Goal: Task Accomplishment & Management: Complete application form

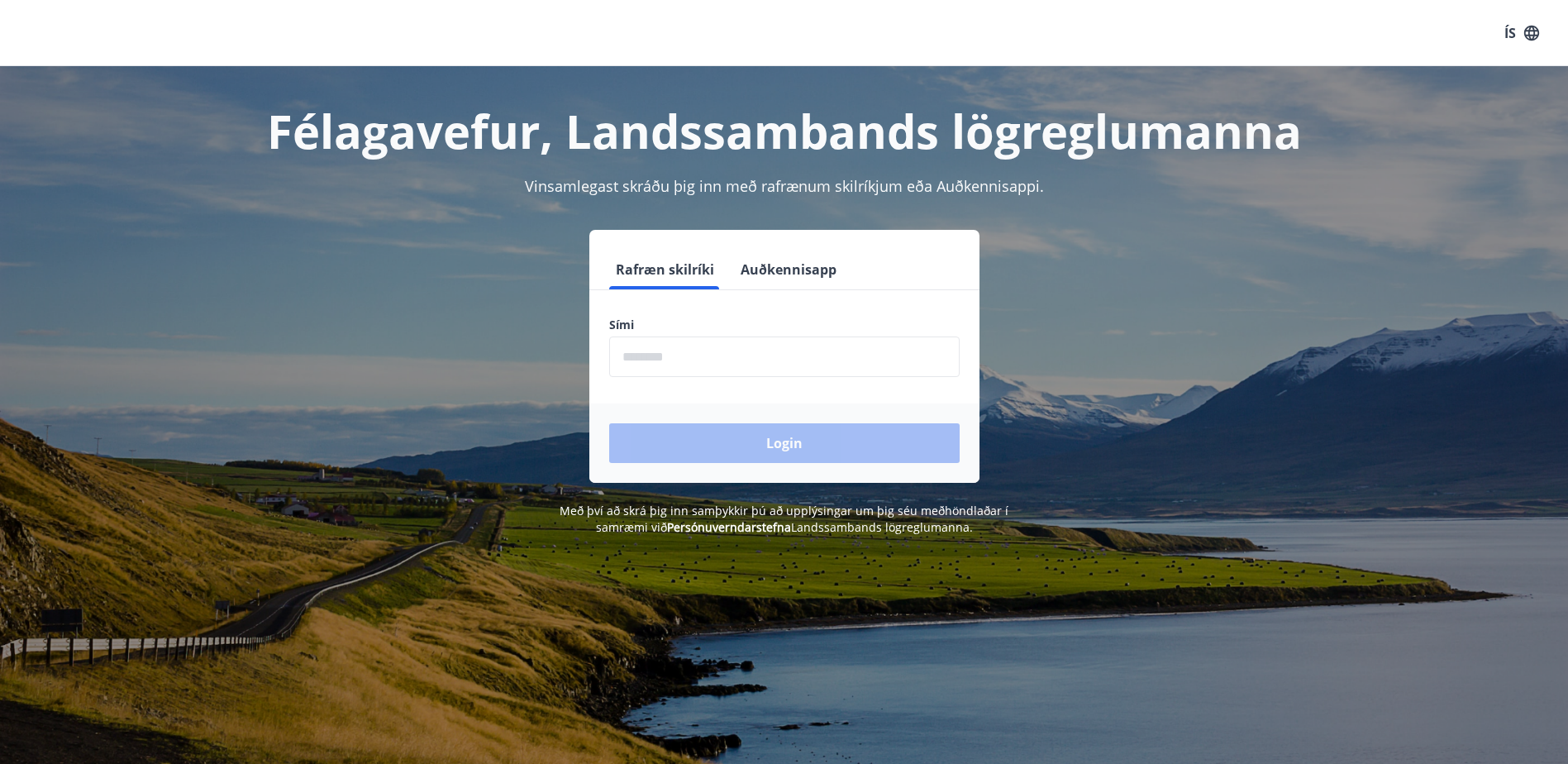
click at [830, 347] on input "phone" at bounding box center [784, 356] width 350 height 41
type input "********"
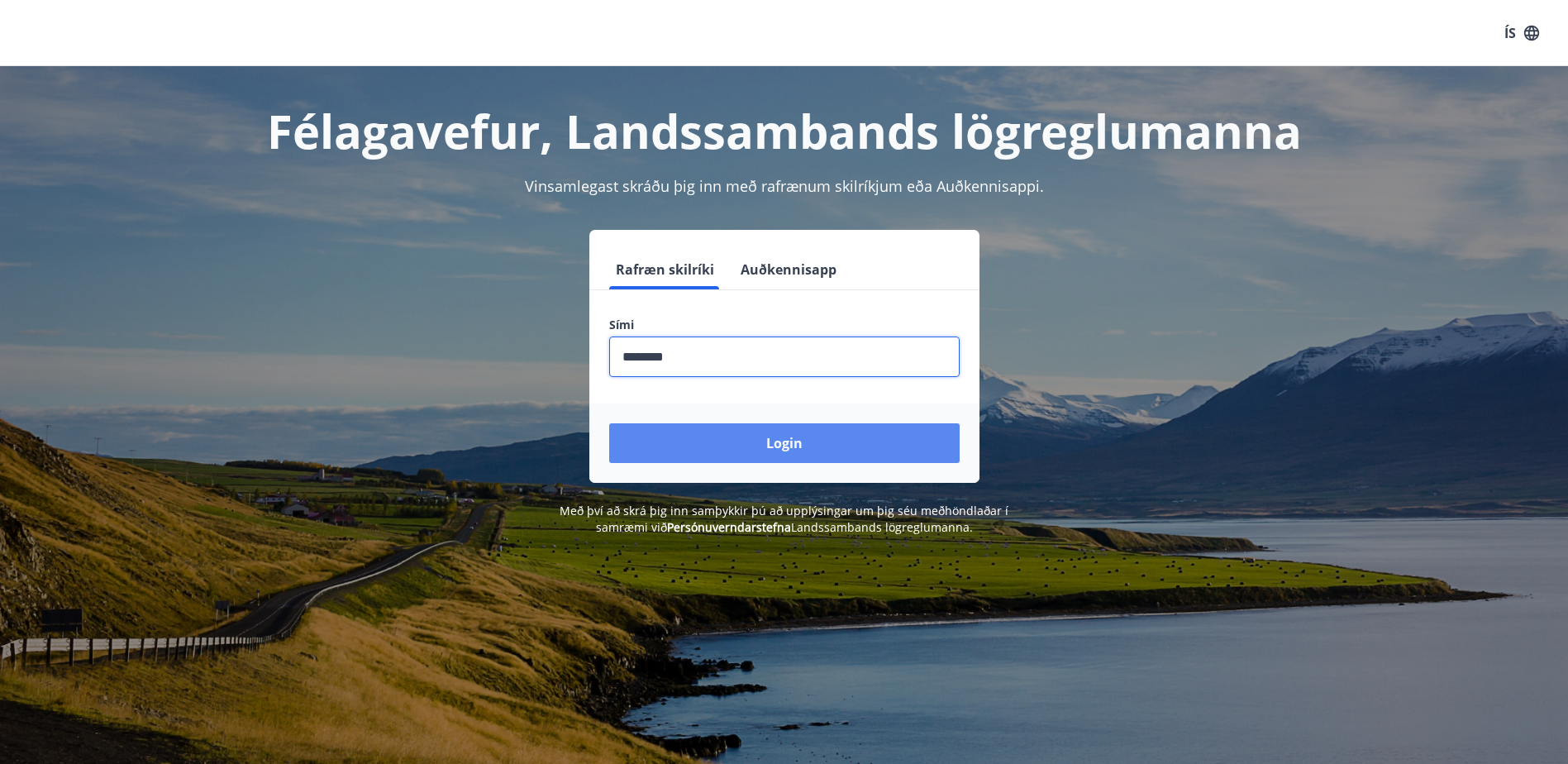
click at [843, 450] on button "Login" at bounding box center [784, 443] width 350 height 40
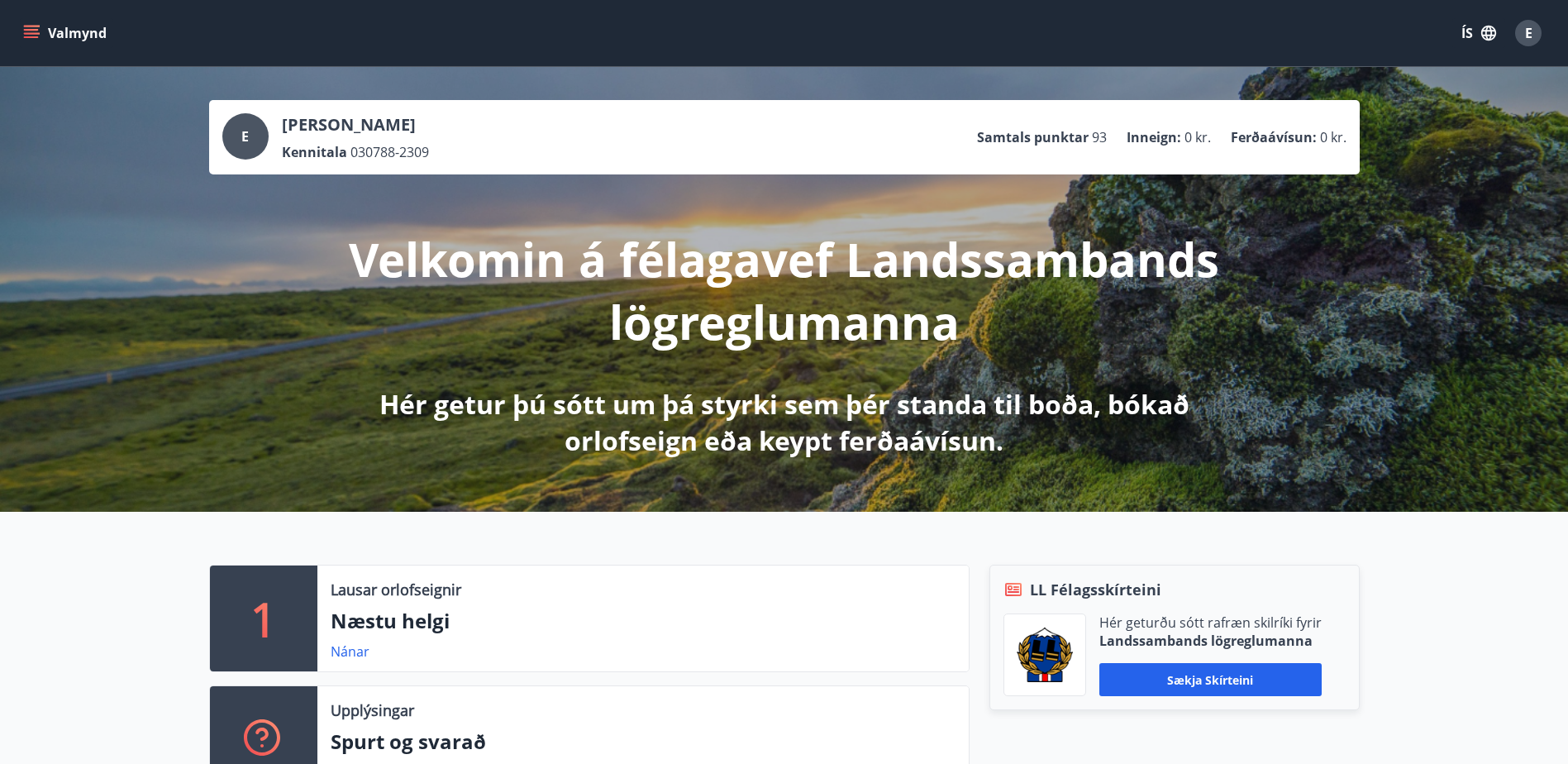
click at [38, 31] on icon "menu" at bounding box center [30, 32] width 16 height 16
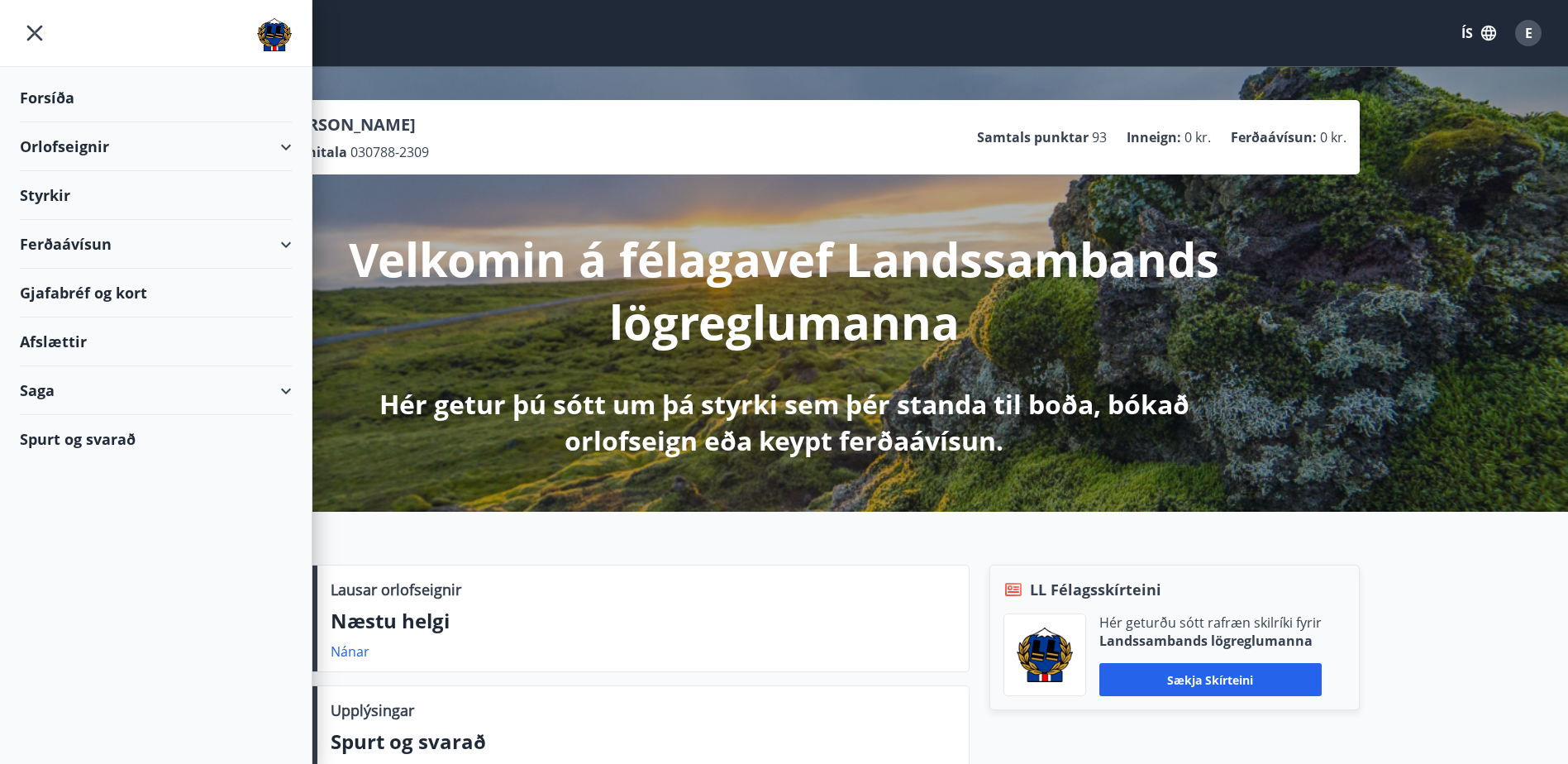
click at [64, 193] on div "Styrkir" at bounding box center [155, 196] width 272 height 49
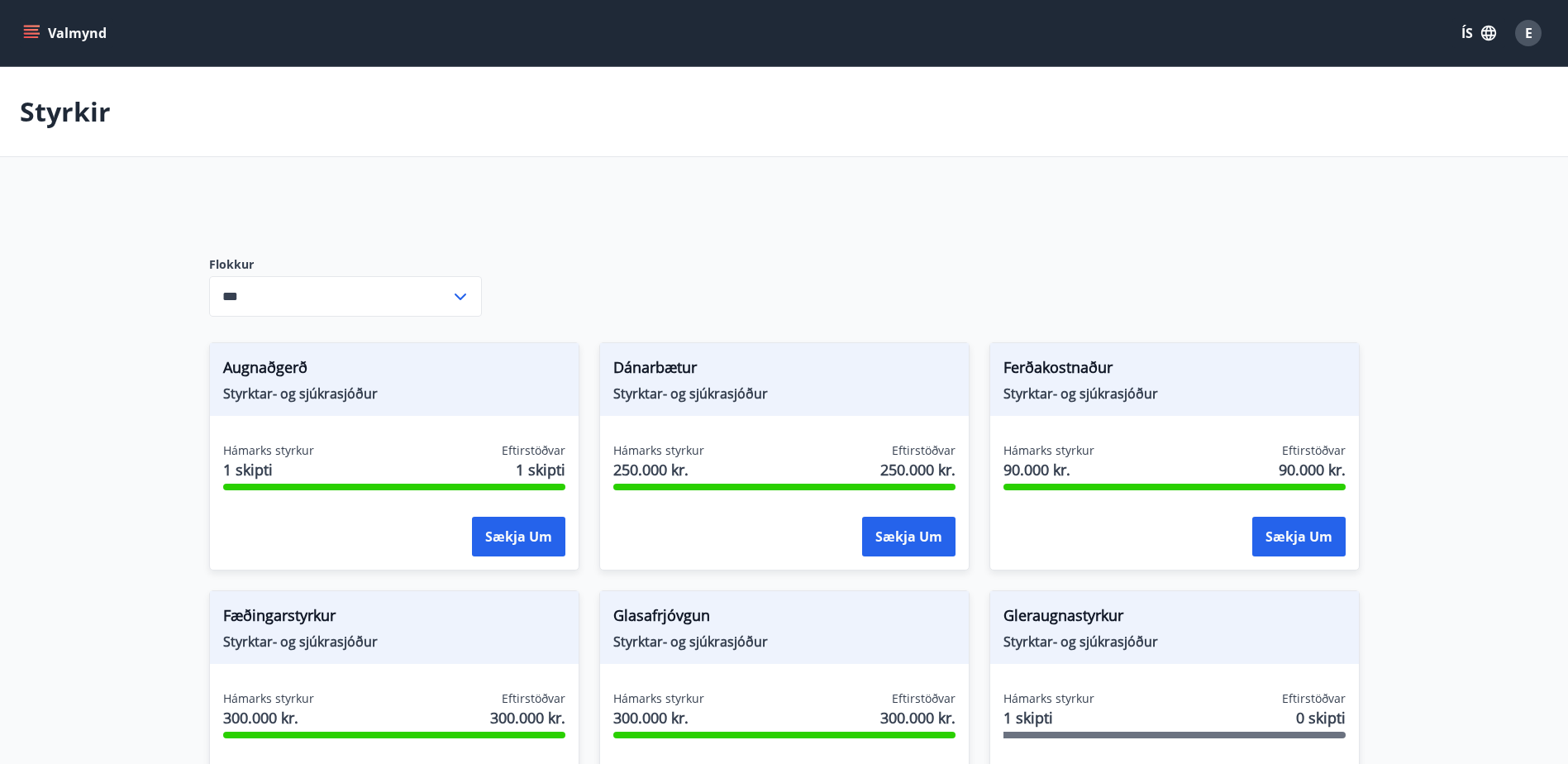
type input "***"
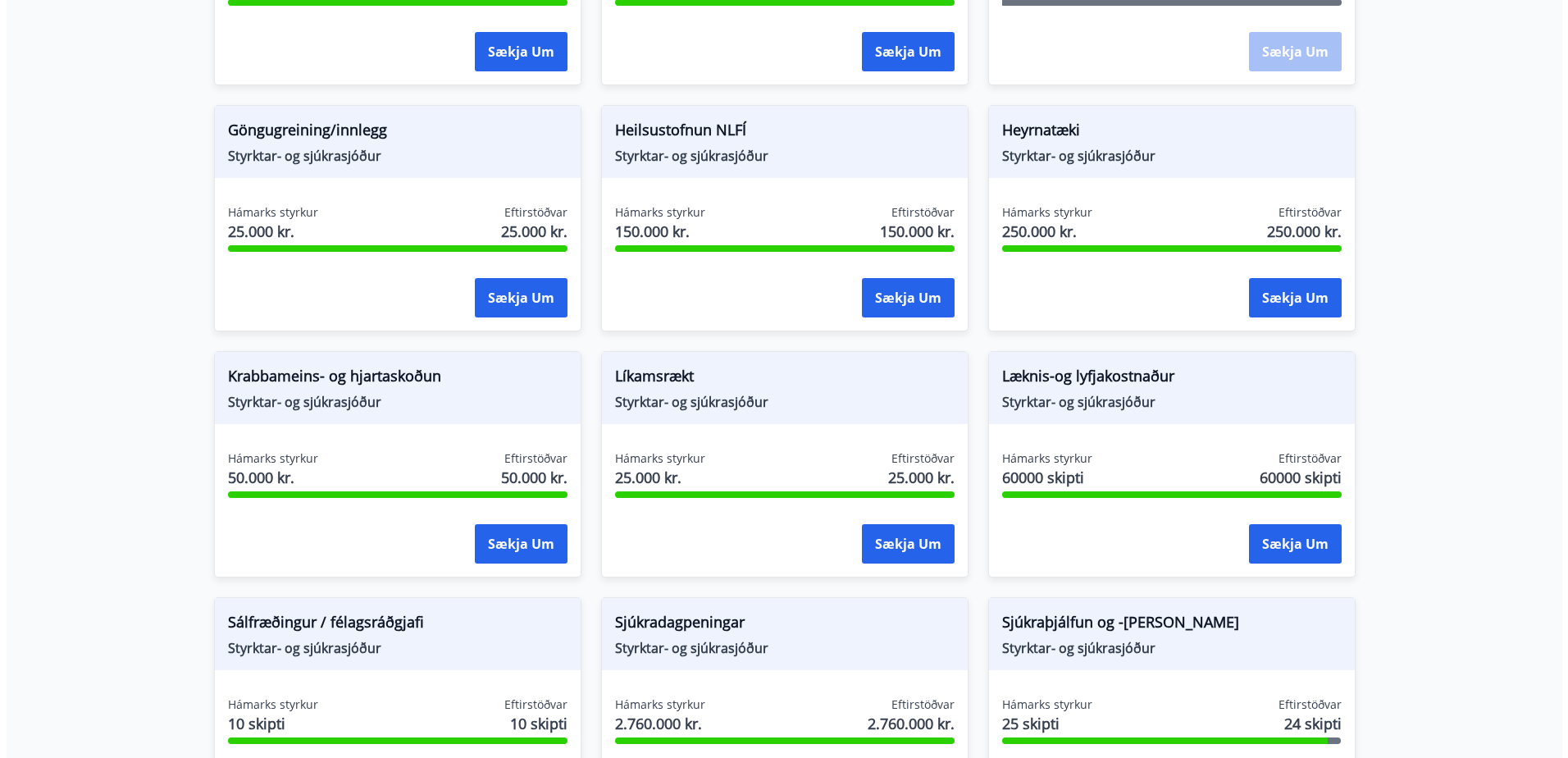
scroll to position [766, 0]
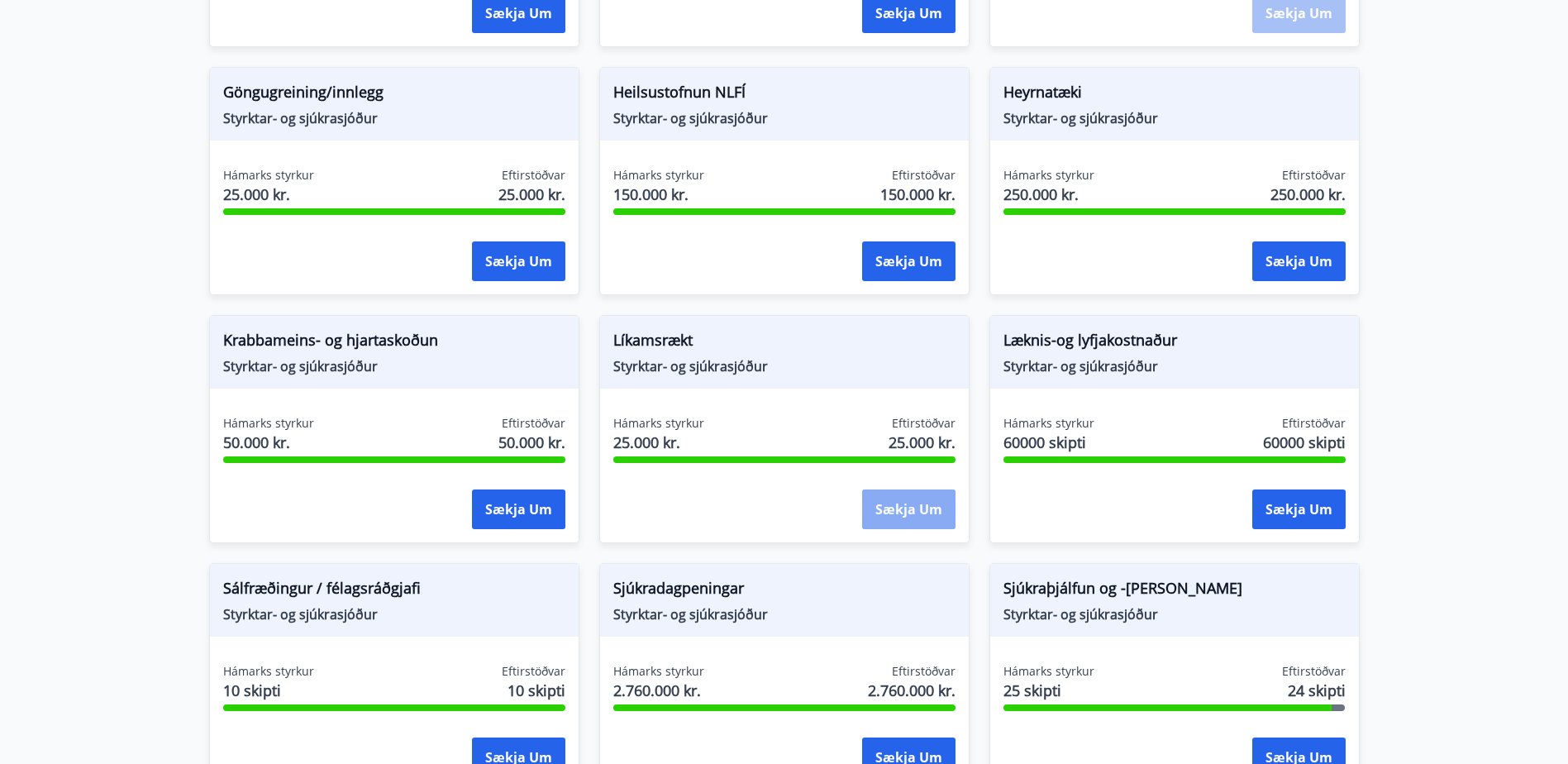
click at [925, 513] on button "Sækja um" at bounding box center [908, 509] width 94 height 40
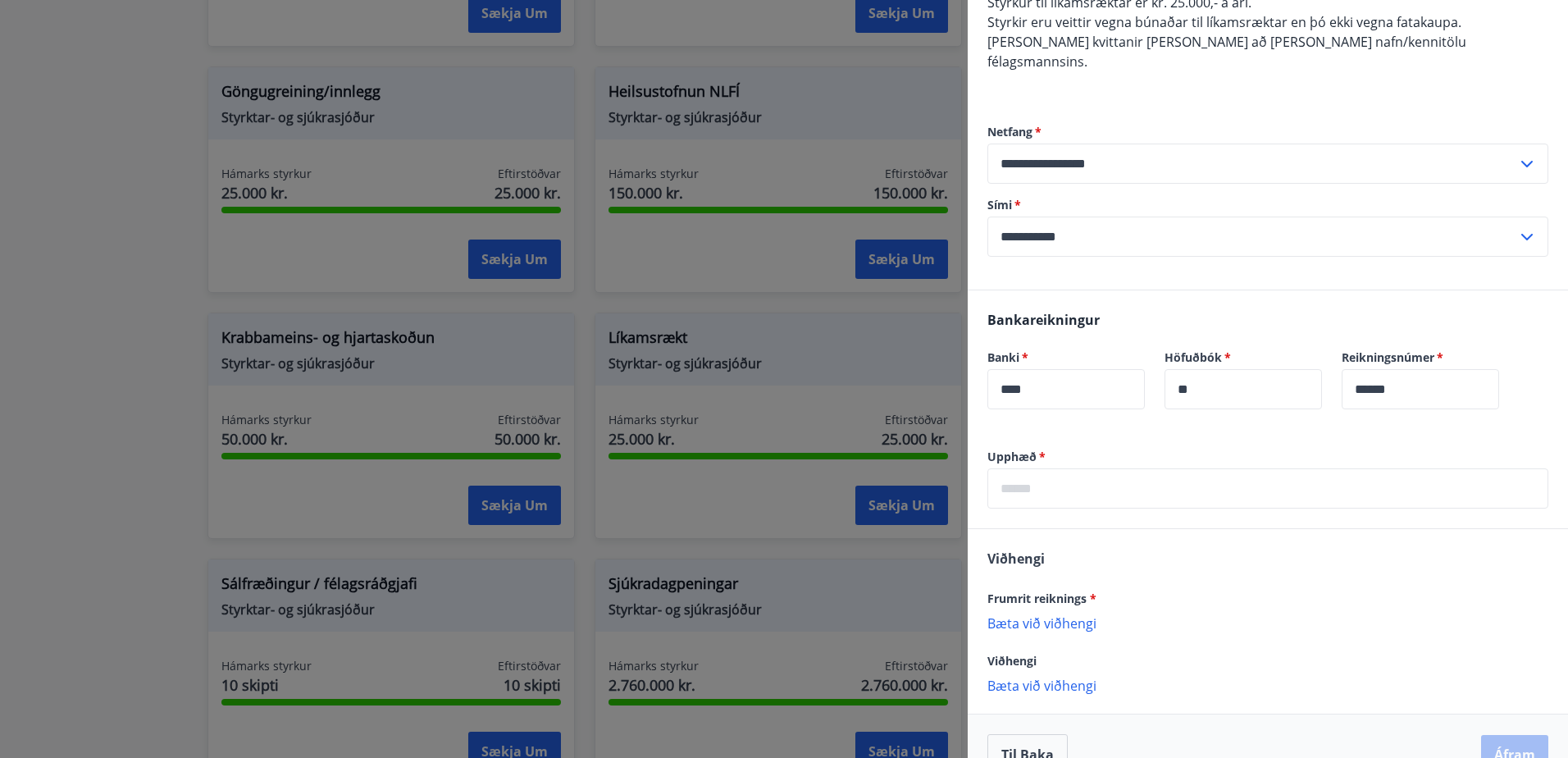
scroll to position [197, 0]
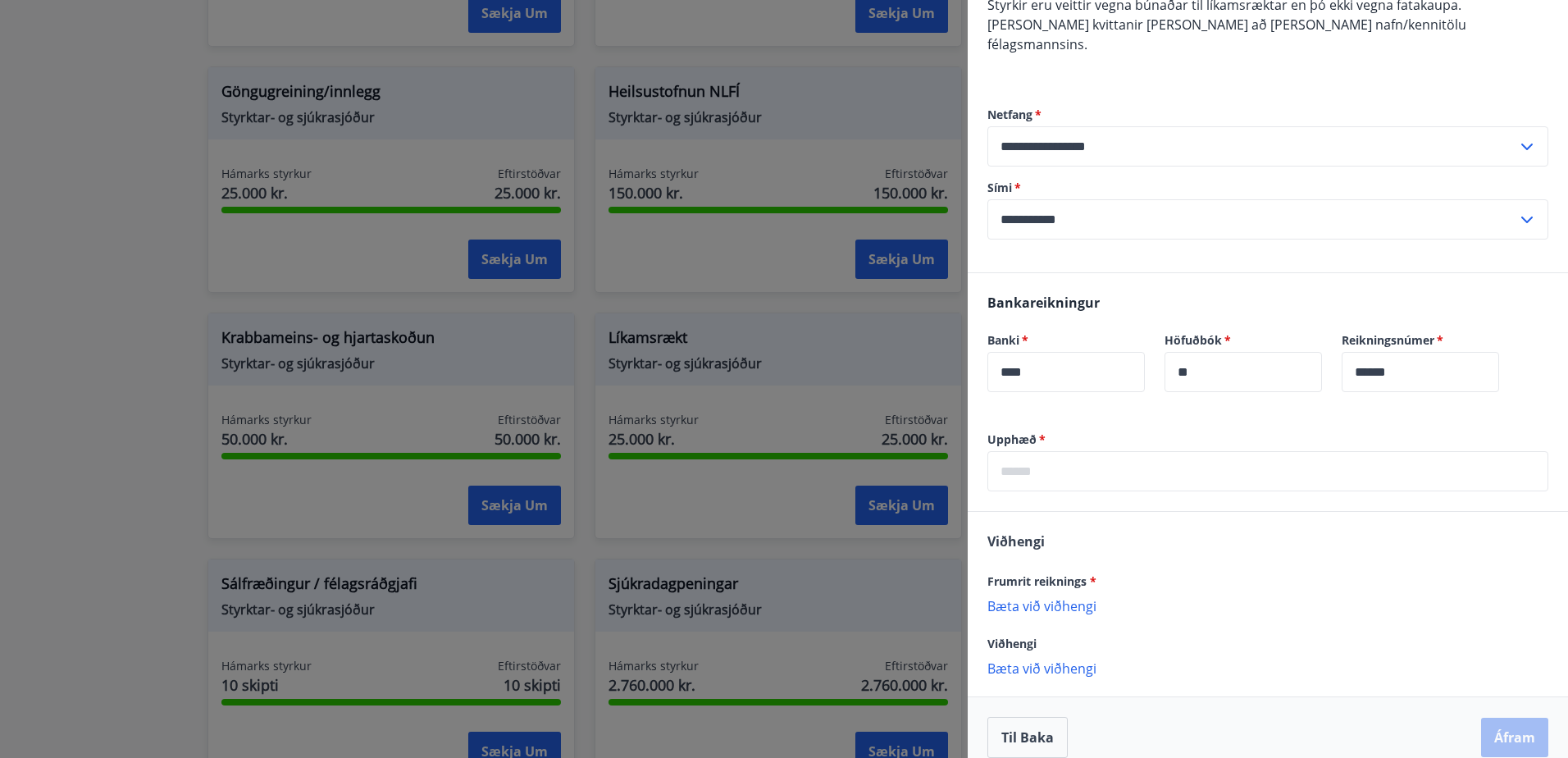
click at [1170, 451] on input "text" at bounding box center [1268, 471] width 561 height 40
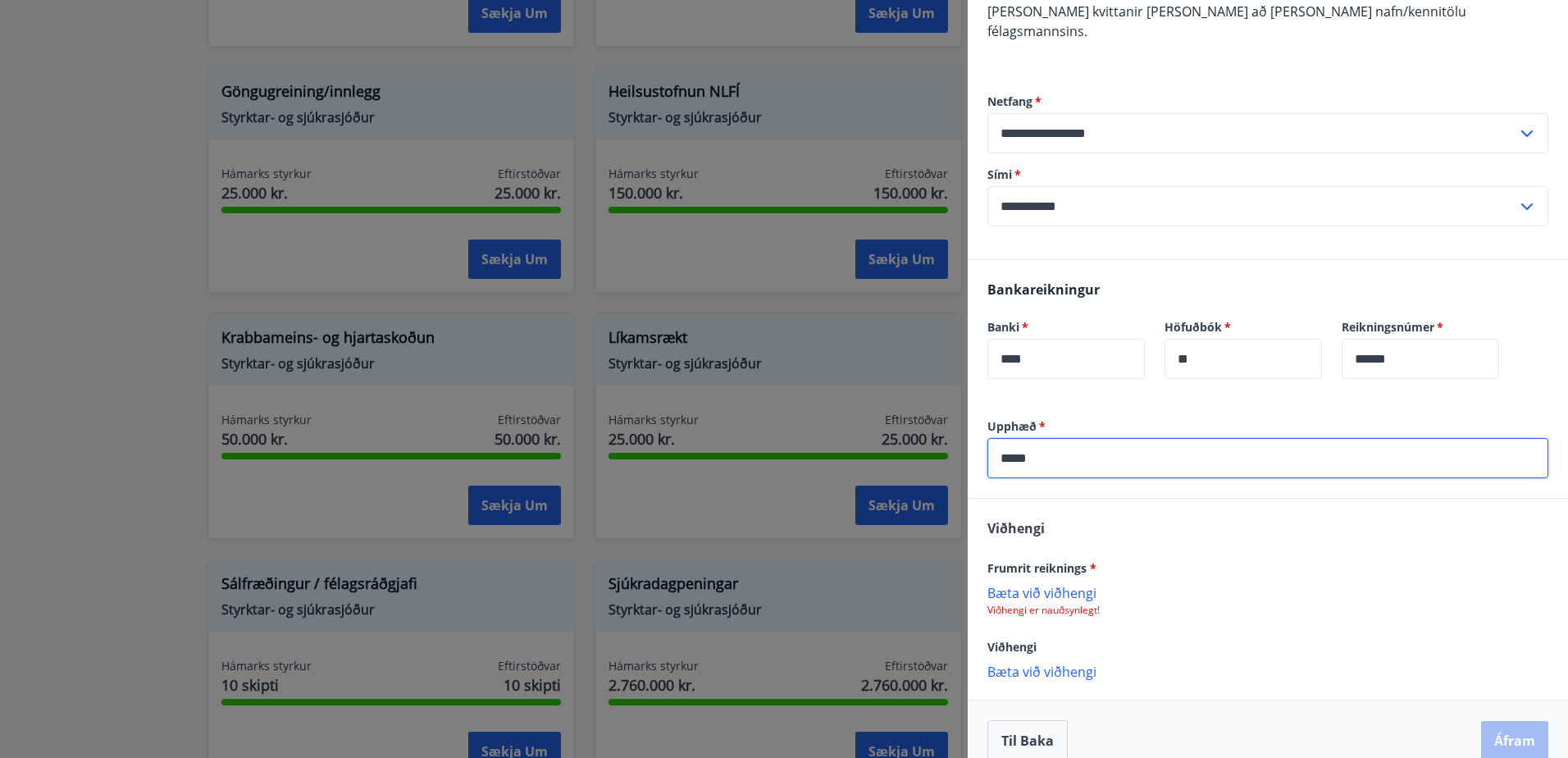
scroll to position [214, 0]
type input "*****"
click at [1044, 580] on p "Bæta við viðhengi" at bounding box center [1268, 588] width 561 height 16
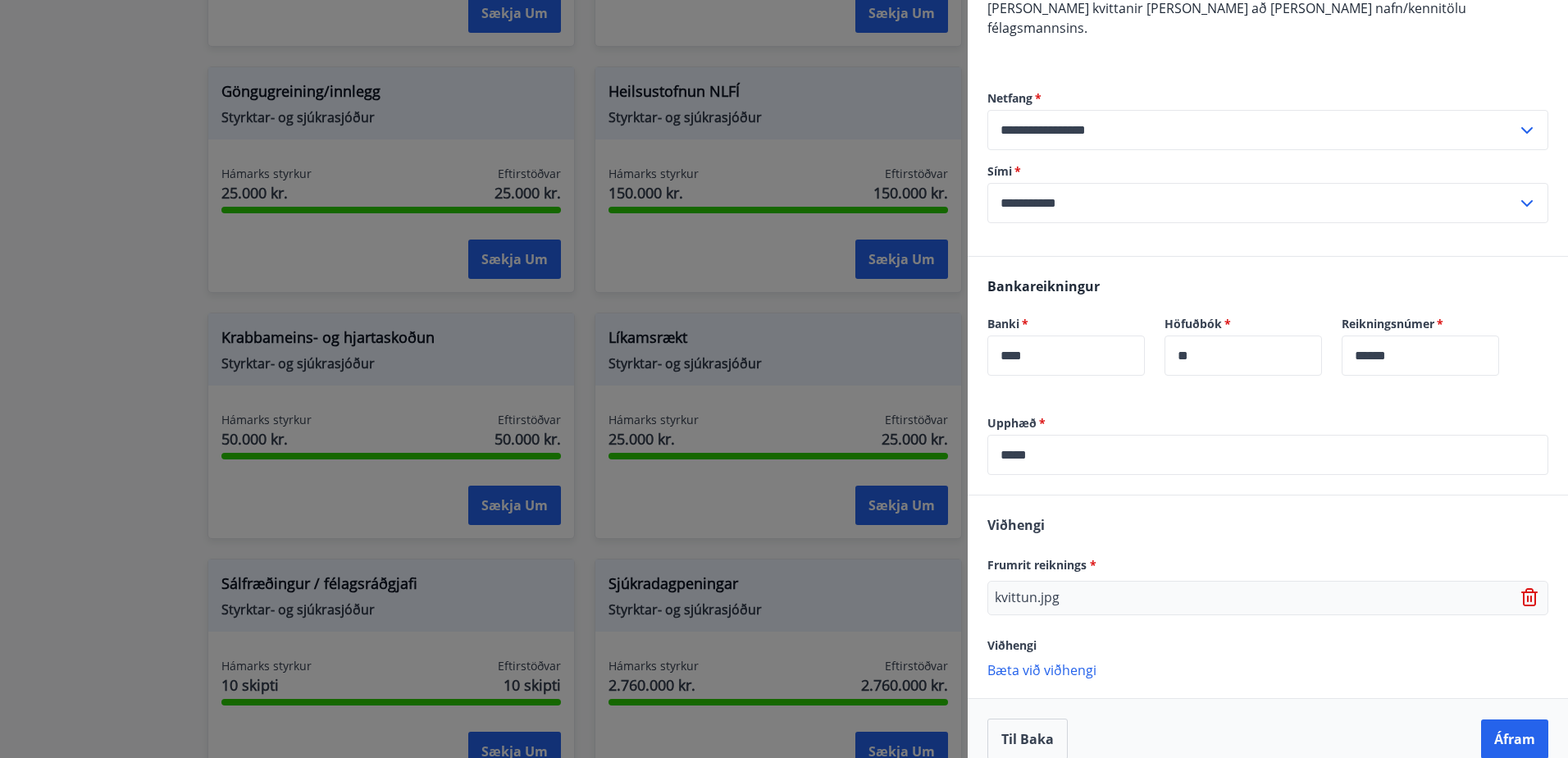
scroll to position [216, 0]
click at [1506, 720] on button "Áfram" at bounding box center [1514, 737] width 68 height 39
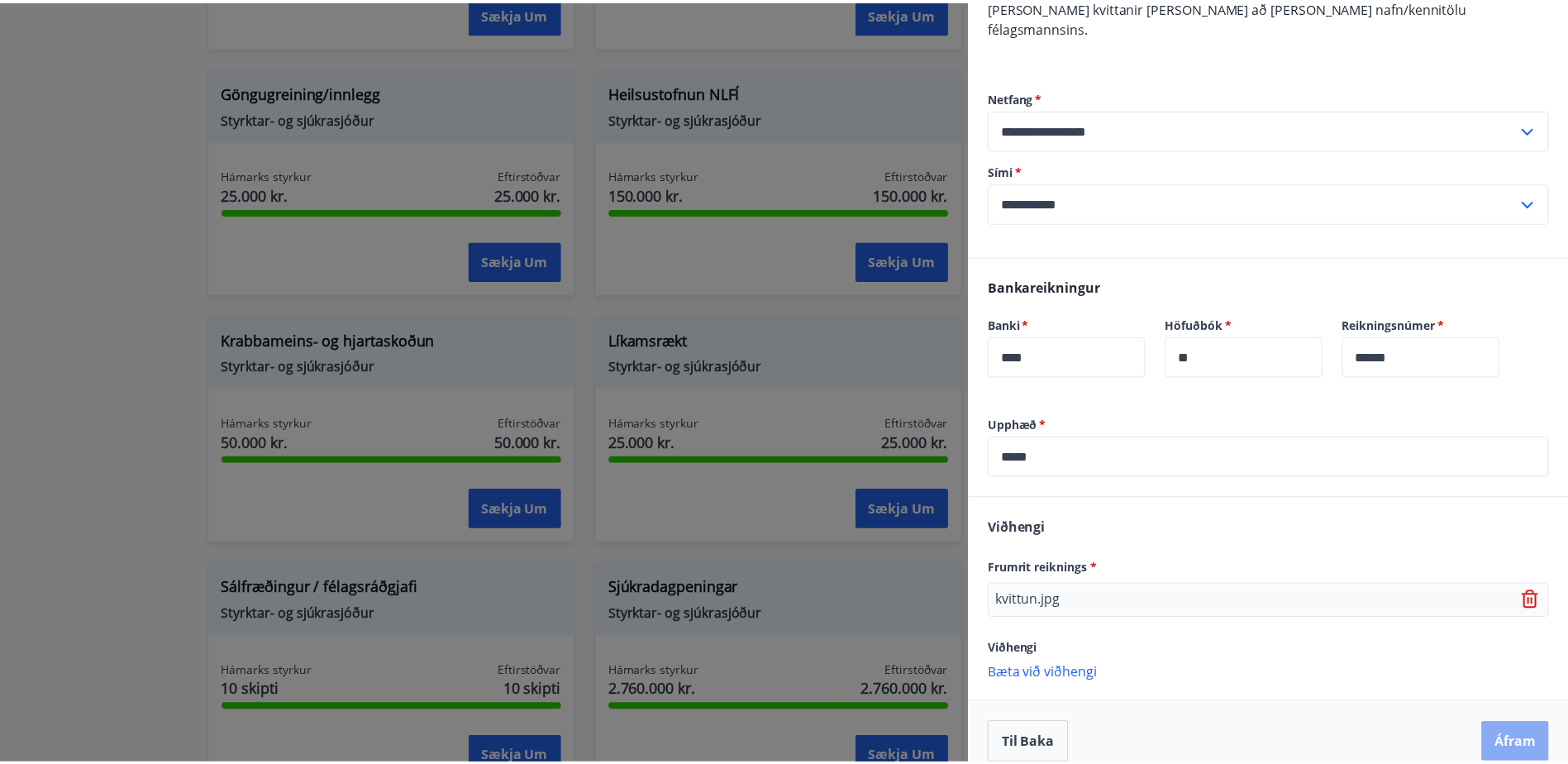
scroll to position [0, 0]
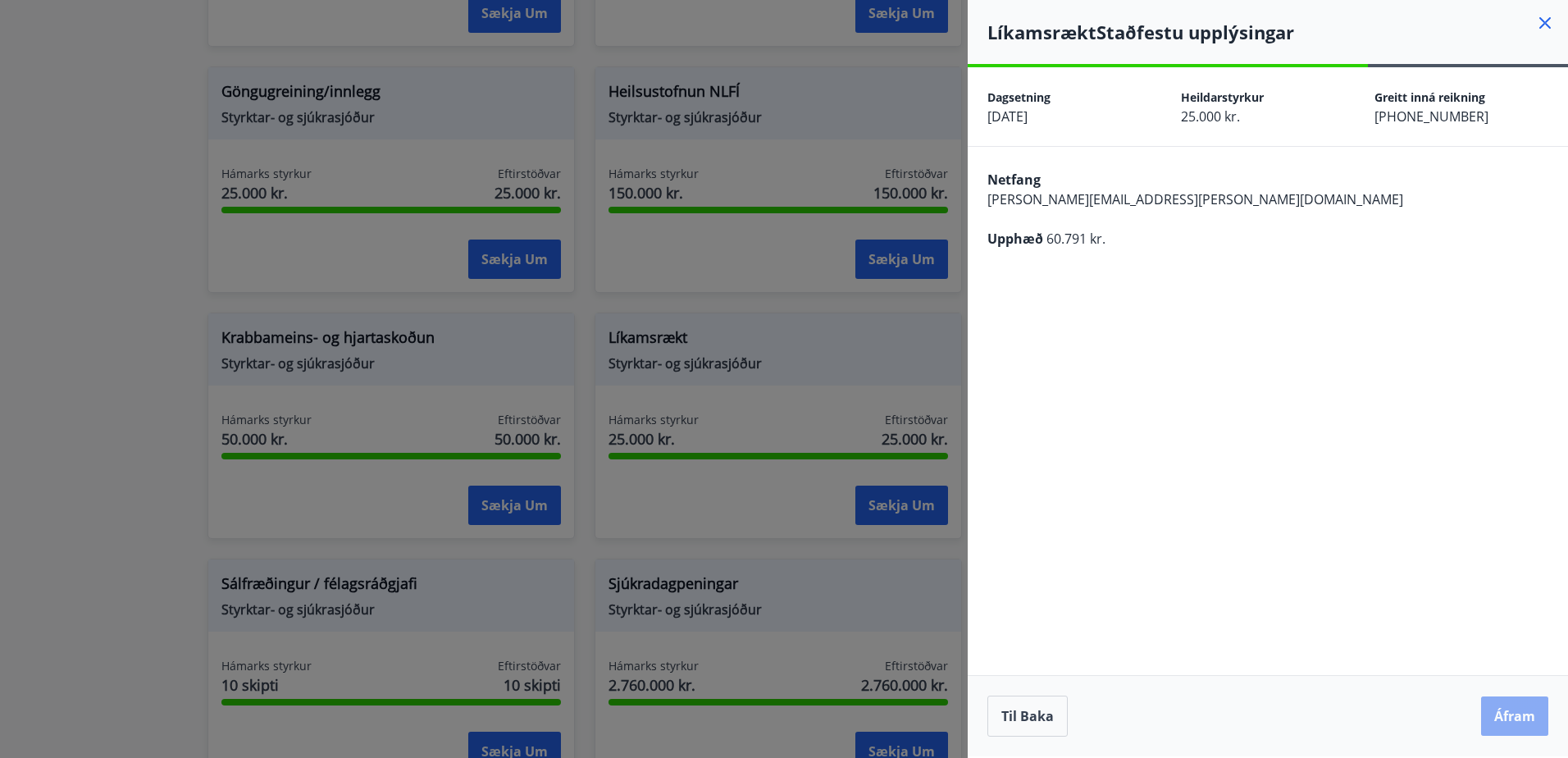
click at [1506, 719] on button "Áfram" at bounding box center [1514, 717] width 68 height 39
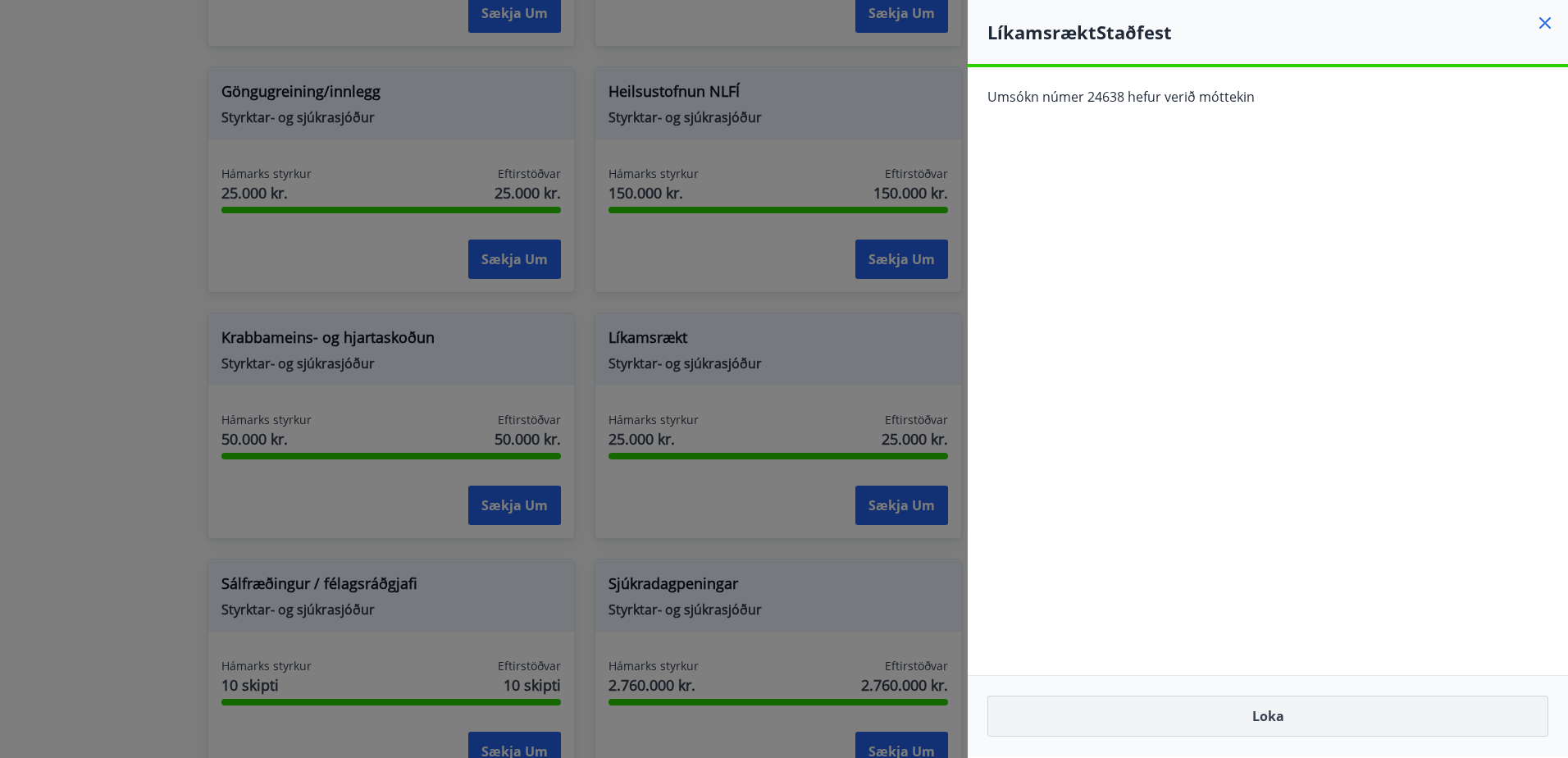
click at [1299, 712] on button "Loka" at bounding box center [1268, 717] width 561 height 41
